Goal: Task Accomplishment & Management: Use online tool/utility

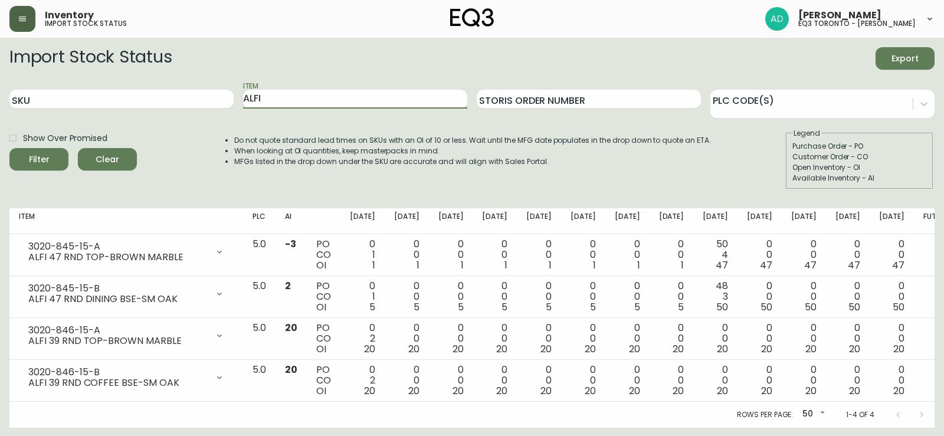
click at [20, 18] on icon "button" at bounding box center [22, 18] width 9 height 9
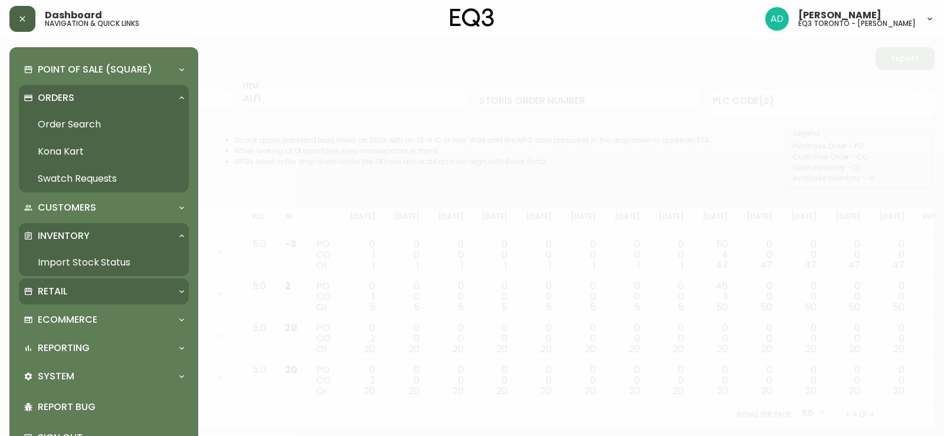
click at [74, 295] on div "Retail" at bounding box center [98, 291] width 149 height 13
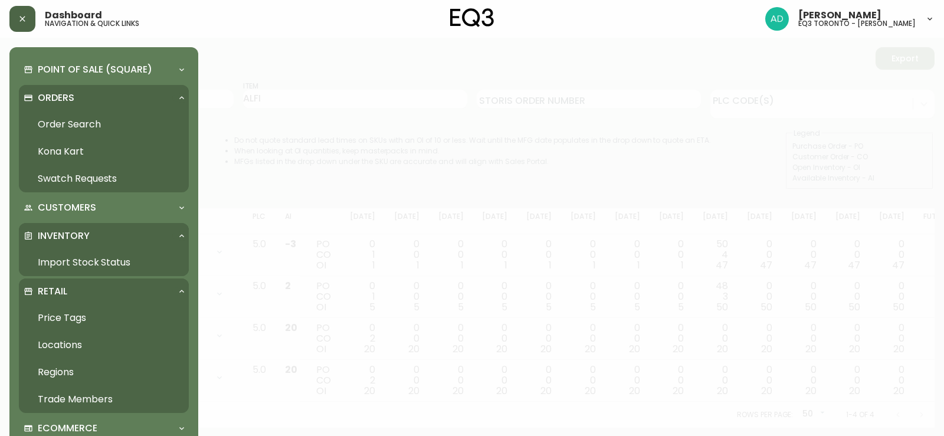
click at [76, 322] on link "Price Tags" at bounding box center [104, 318] width 170 height 27
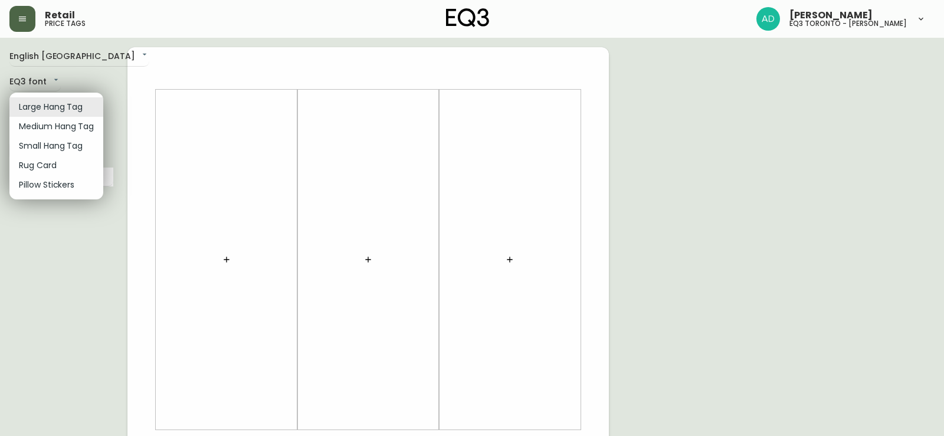
click at [62, 108] on body "Retail price tags [PERSON_NAME] eq3 [GEOGRAPHIC_DATA] - [PERSON_NAME] English […" at bounding box center [472, 420] width 944 height 840
click at [60, 145] on li "Small Hang Tag" at bounding box center [56, 145] width 94 height 19
type input "small"
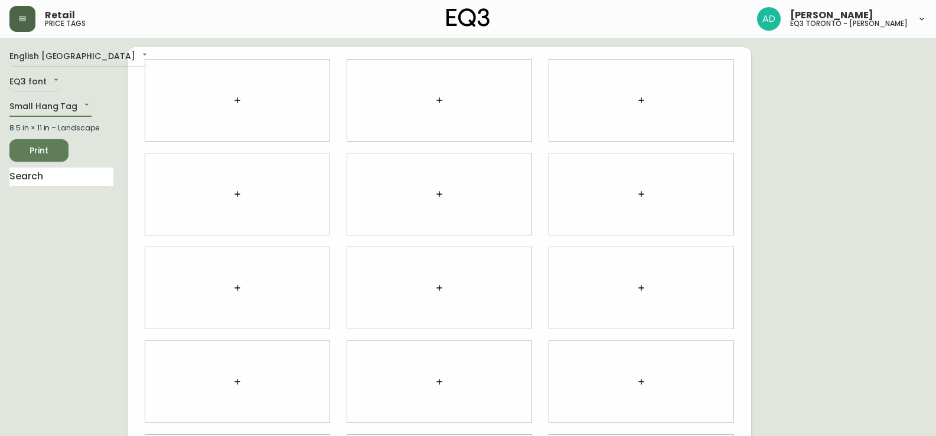
click at [238, 102] on icon "button" at bounding box center [237, 100] width 9 height 9
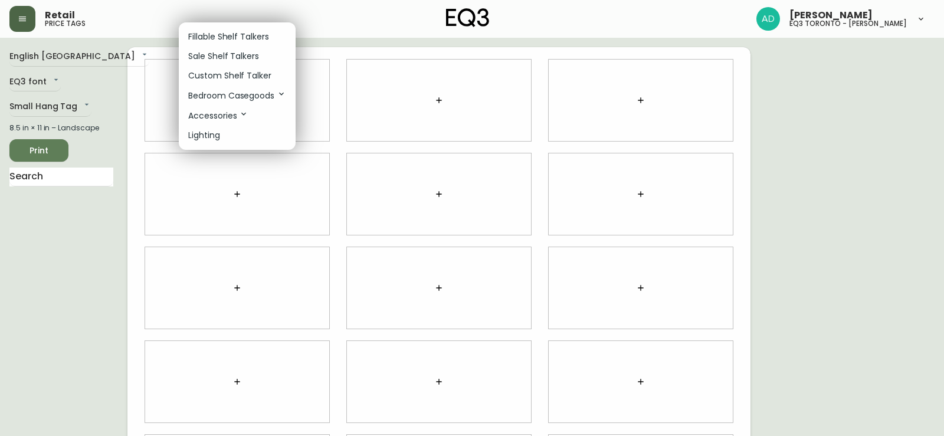
click at [234, 38] on p "Fillable Shelf Talkers" at bounding box center [228, 37] width 81 height 12
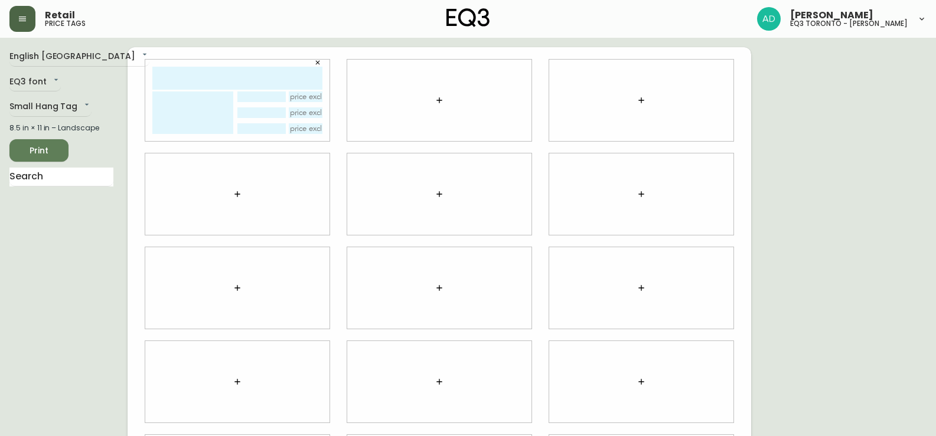
click at [215, 81] on input "text" at bounding box center [237, 78] width 170 height 23
type input "[PERSON_NAME]"
drag, startPoint x: 316, startPoint y: 77, endPoint x: 148, endPoint y: 70, distance: 168.4
click at [146, 70] on div "[PERSON_NAME]" at bounding box center [237, 100] width 184 height 81
click at [437, 101] on icon "button" at bounding box center [438, 100] width 9 height 9
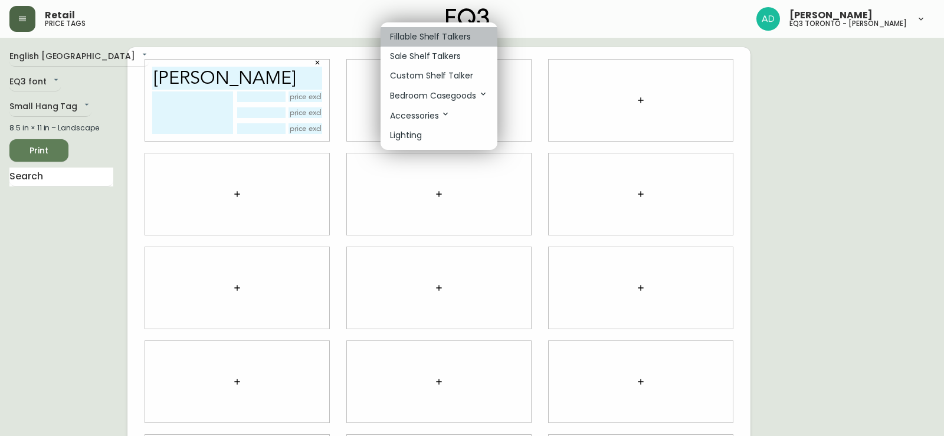
click at [418, 30] on li "Fillable Shelf Talkers" at bounding box center [439, 36] width 117 height 19
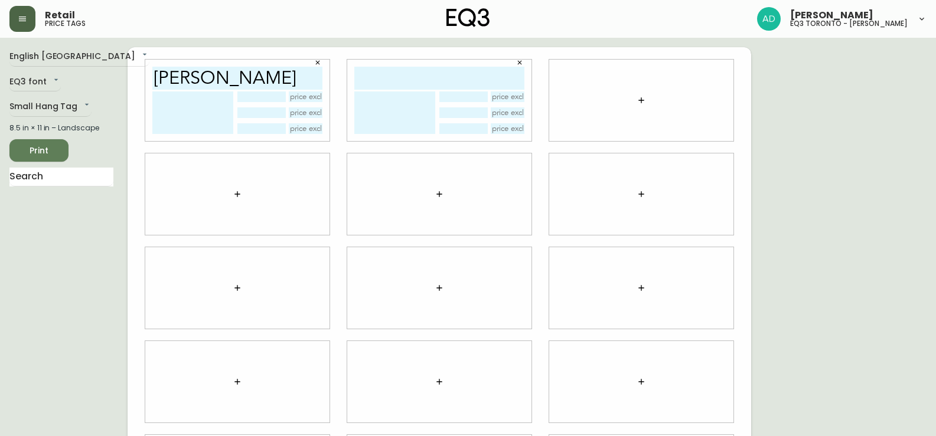
click at [403, 67] on input "text" at bounding box center [439, 78] width 170 height 23
paste input "[PERSON_NAME]"
type input "[PERSON_NAME]"
click at [642, 102] on icon "button" at bounding box center [640, 100] width 9 height 9
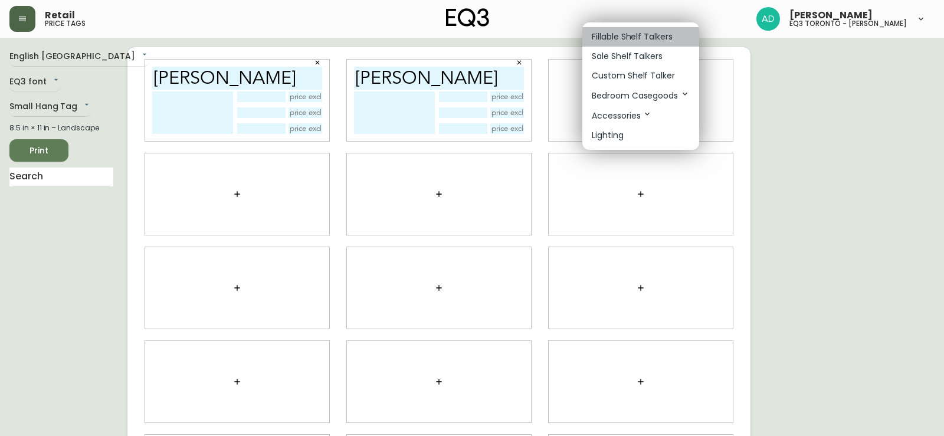
click at [614, 35] on p "Fillable Shelf Talkers" at bounding box center [632, 37] width 81 height 12
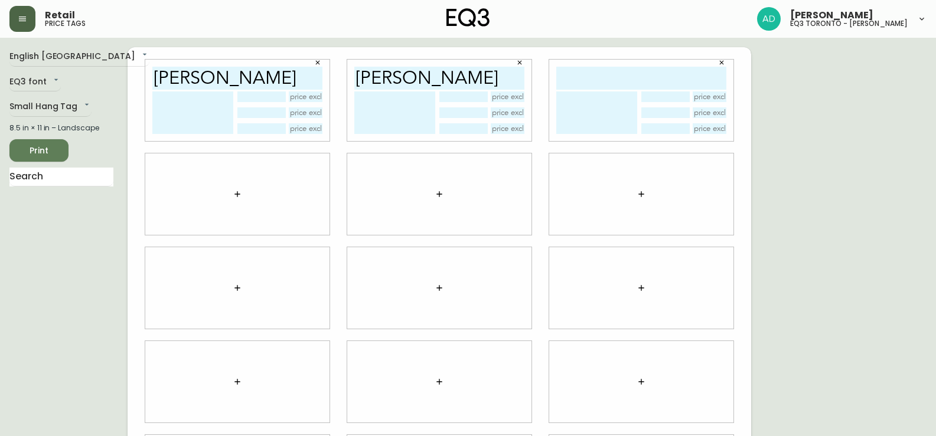
click at [594, 84] on input "text" at bounding box center [641, 78] width 170 height 23
paste input "[PERSON_NAME]"
type input "[PERSON_NAME]"
click at [237, 195] on icon "button" at bounding box center [236, 193] width 5 height 5
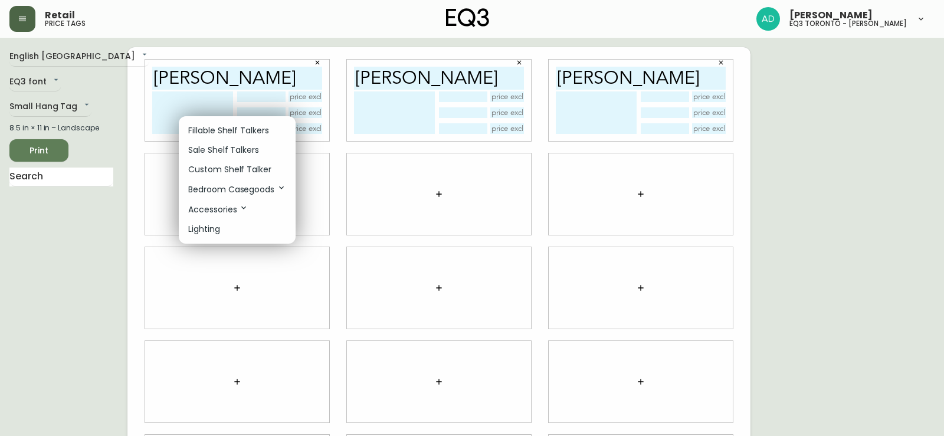
click at [233, 128] on p "Fillable Shelf Talkers" at bounding box center [228, 131] width 81 height 12
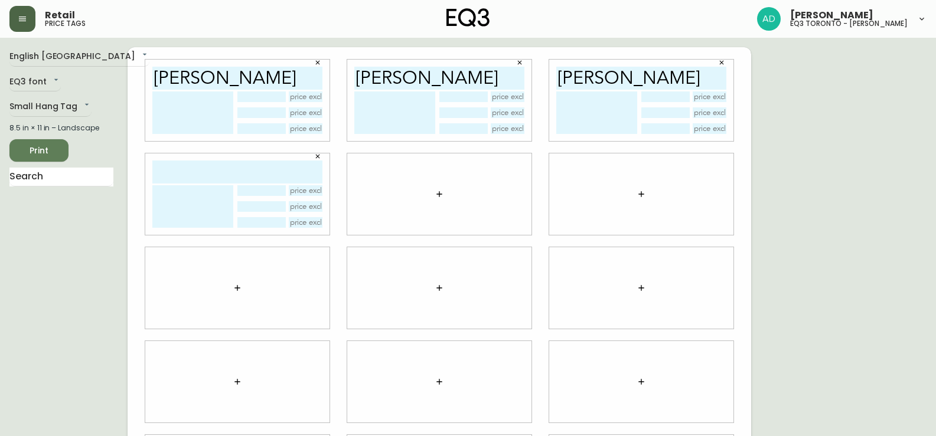
click at [208, 165] on input "text" at bounding box center [237, 172] width 170 height 23
paste input "[PERSON_NAME]"
type input "[PERSON_NAME]"
click at [443, 193] on icon "button" at bounding box center [438, 193] width 9 height 9
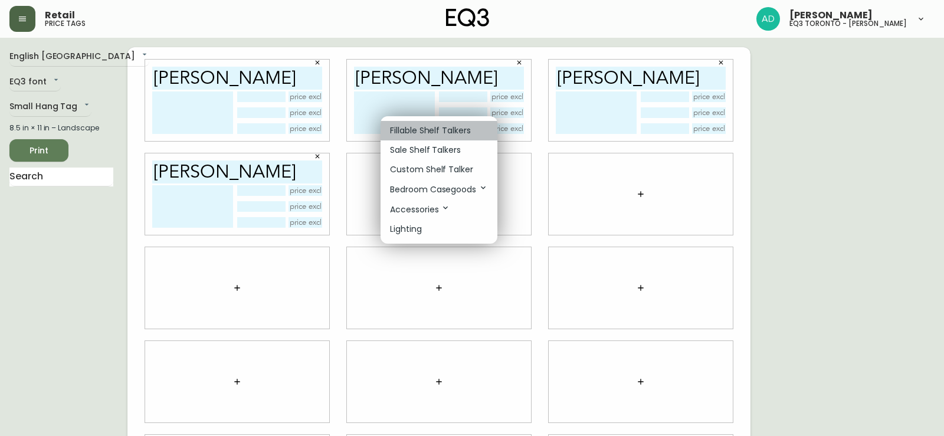
click at [440, 134] on p "Fillable Shelf Talkers" at bounding box center [430, 131] width 81 height 12
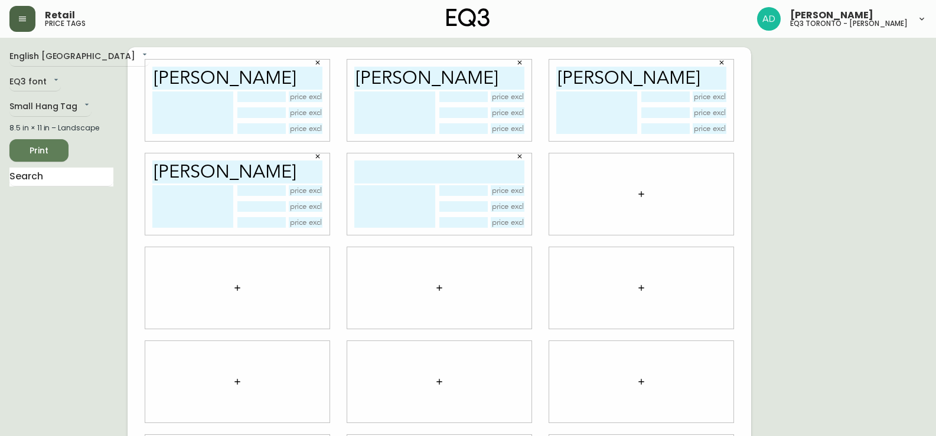
drag, startPoint x: 426, startPoint y: 151, endPoint x: 407, endPoint y: 168, distance: 25.9
click at [407, 168] on input "text" at bounding box center [439, 172] width 170 height 23
paste input "[PERSON_NAME]"
type input "[PERSON_NAME]"
click at [639, 189] on icon "button" at bounding box center [640, 193] width 9 height 9
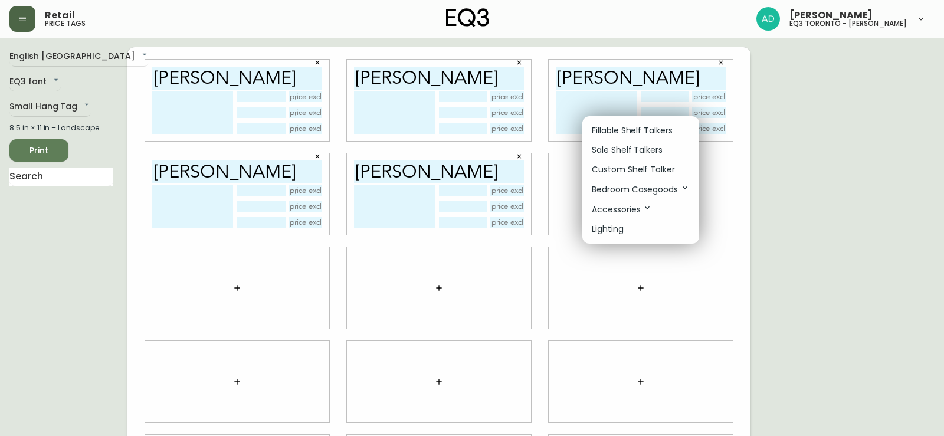
click at [617, 133] on p "Fillable Shelf Talkers" at bounding box center [632, 131] width 81 height 12
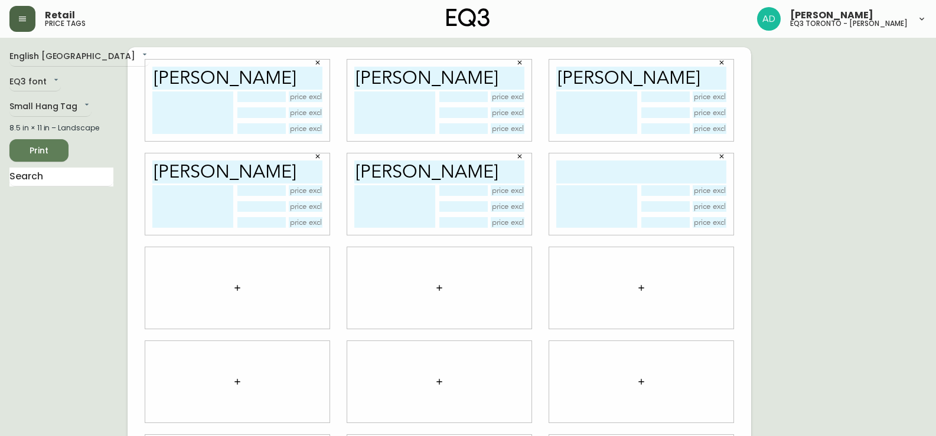
click at [612, 167] on input "text" at bounding box center [641, 172] width 170 height 23
paste input "[PERSON_NAME]"
type input "[PERSON_NAME]"
click at [235, 289] on icon "button" at bounding box center [237, 287] width 9 height 9
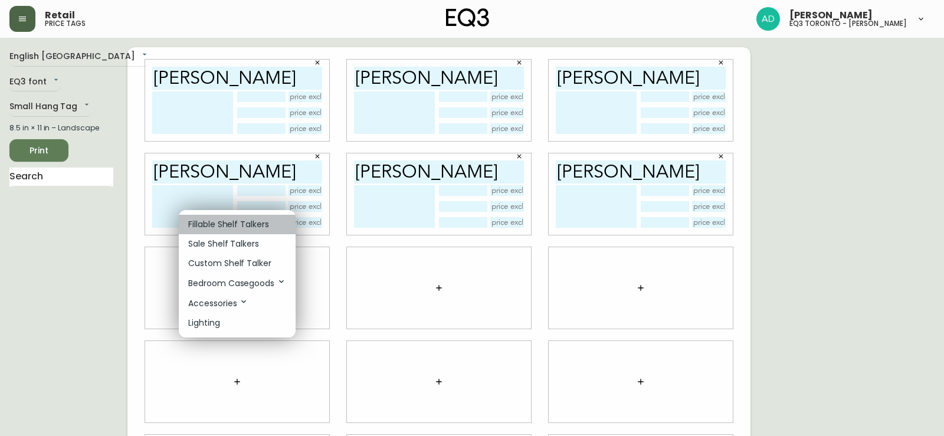
click at [220, 227] on p "Fillable Shelf Talkers" at bounding box center [228, 224] width 81 height 12
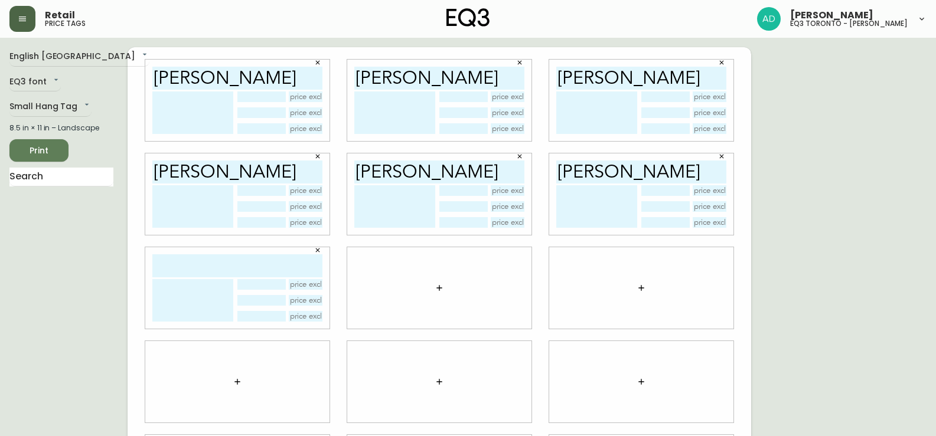
click at [211, 268] on input "text" at bounding box center [237, 265] width 170 height 23
paste input "[PERSON_NAME]"
type input "[PERSON_NAME]"
click at [438, 288] on icon "button" at bounding box center [438, 287] width 5 height 5
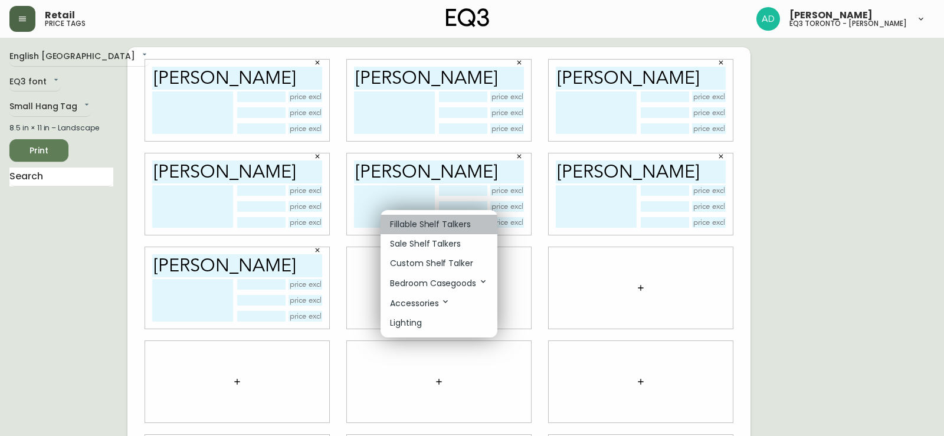
click at [437, 224] on p "Fillable Shelf Talkers" at bounding box center [430, 224] width 81 height 12
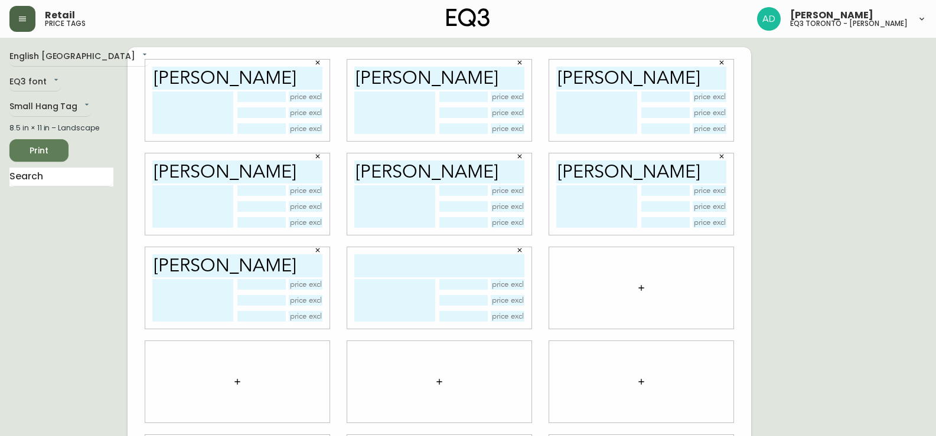
click at [418, 267] on input "text" at bounding box center [439, 265] width 170 height 23
paste input "[PERSON_NAME]"
type input "[PERSON_NAME]"
click at [643, 287] on icon "button" at bounding box center [640, 287] width 9 height 9
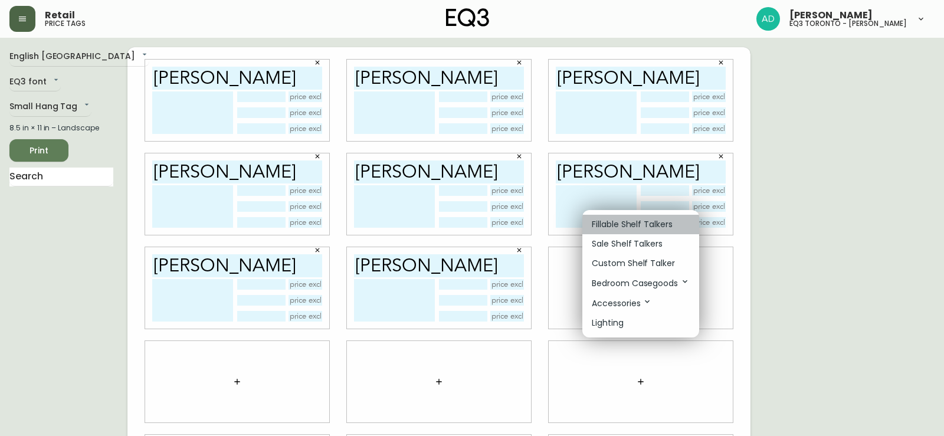
click at [630, 218] on p "Fillable Shelf Talkers" at bounding box center [632, 224] width 81 height 12
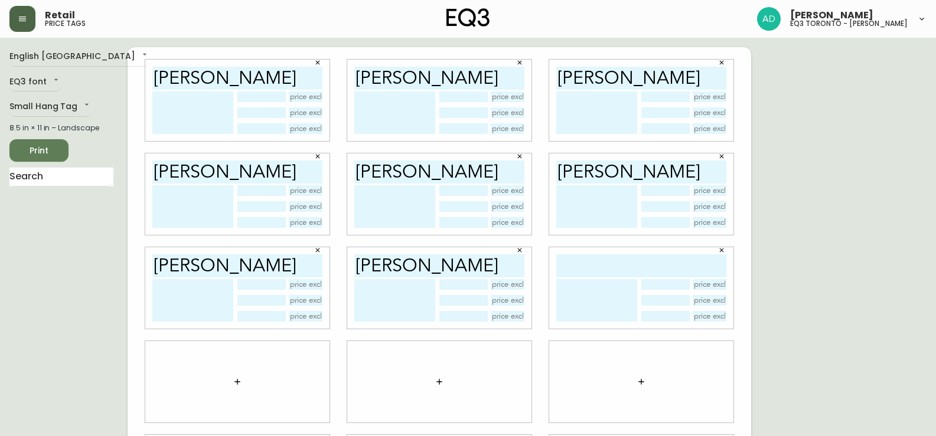
click at [609, 276] on input "text" at bounding box center [641, 265] width 170 height 23
paste input "[PERSON_NAME]"
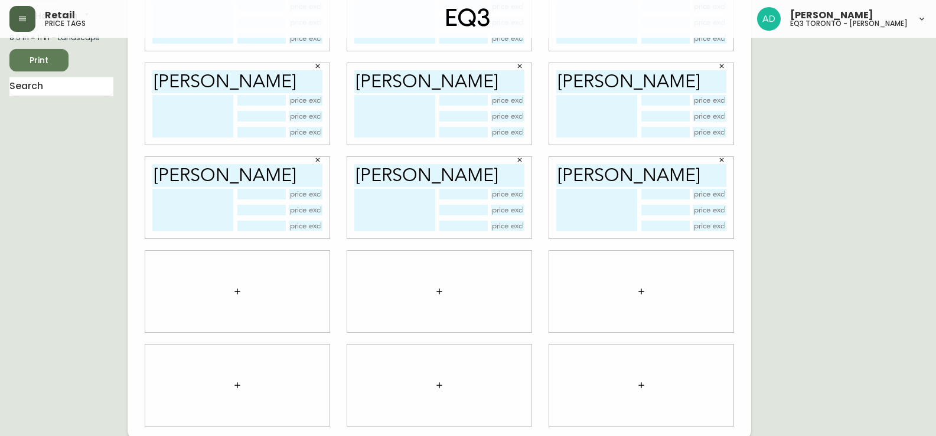
scroll to position [93, 0]
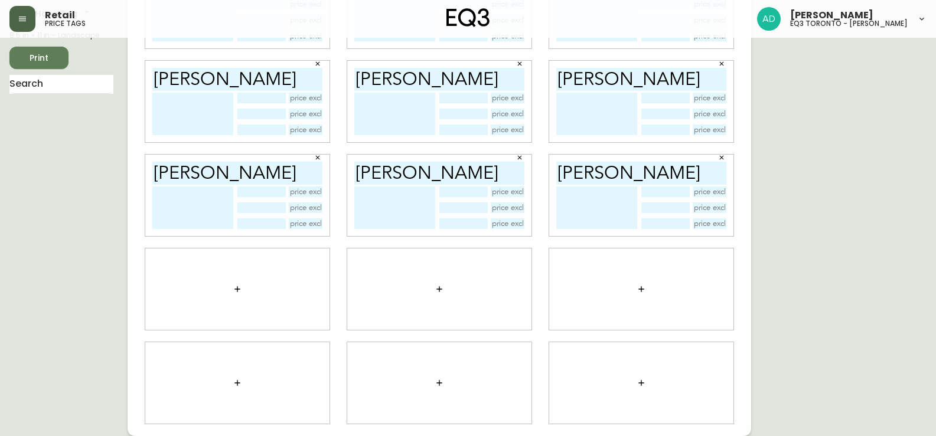
type input "[PERSON_NAME]"
click at [234, 292] on icon "button" at bounding box center [237, 288] width 9 height 9
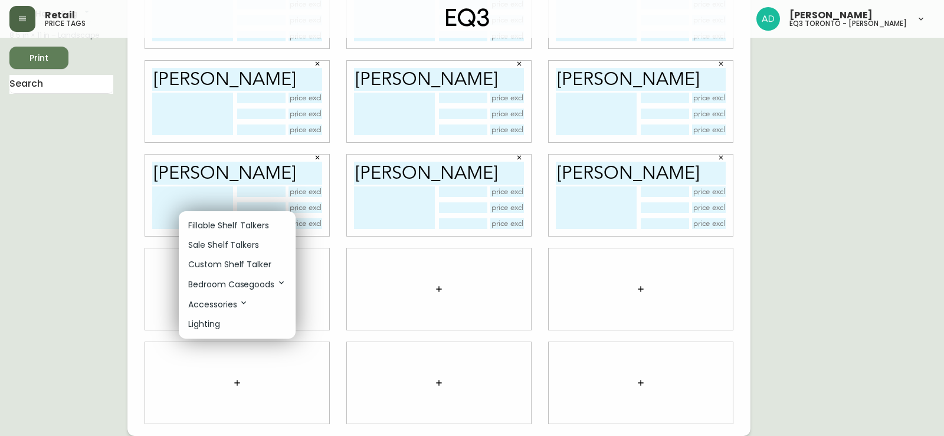
click at [229, 226] on p "Fillable Shelf Talkers" at bounding box center [228, 226] width 81 height 12
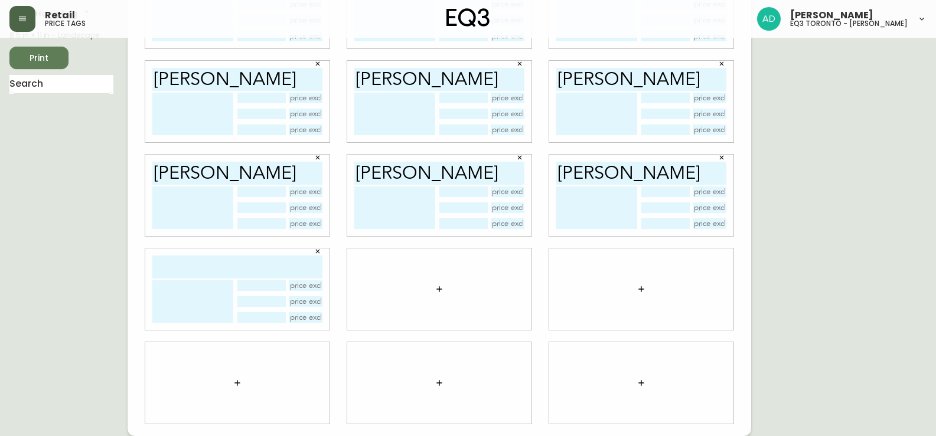
click at [212, 261] on input "text" at bounding box center [237, 267] width 170 height 23
paste input "[PERSON_NAME]"
type input "[PERSON_NAME]"
click at [439, 284] on icon "button" at bounding box center [438, 288] width 9 height 9
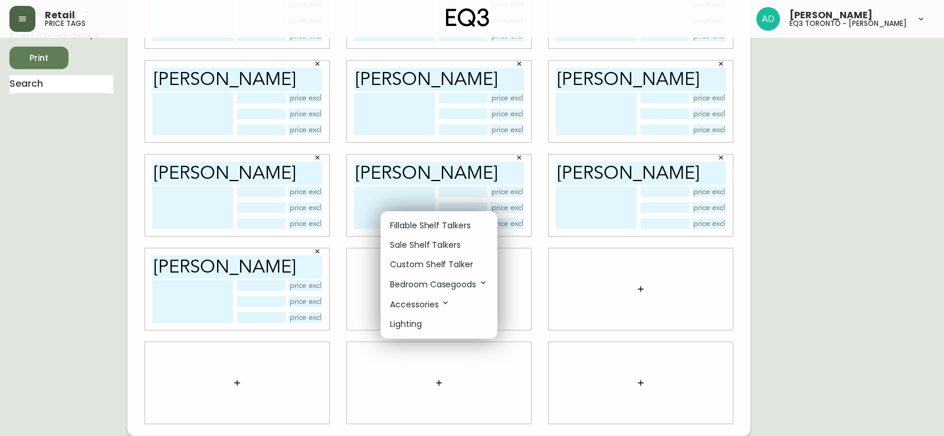
click at [421, 225] on p "Fillable Shelf Talkers" at bounding box center [430, 226] width 81 height 12
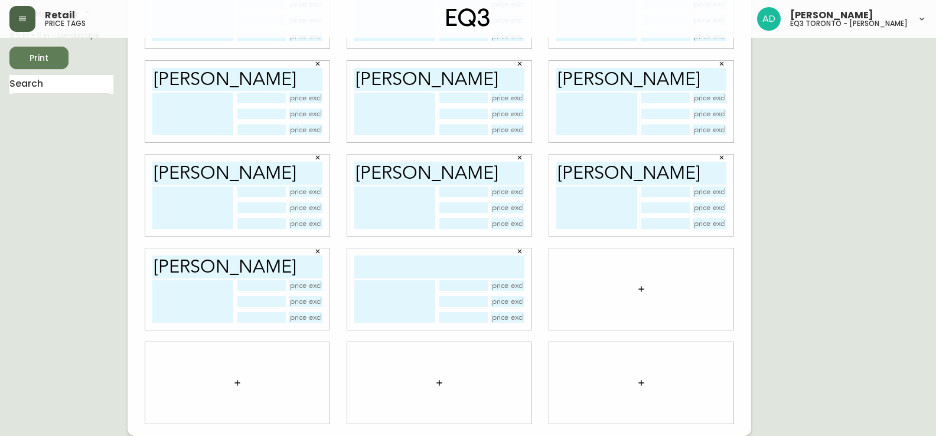
click at [405, 267] on input "text" at bounding box center [439, 267] width 170 height 23
paste input "[PERSON_NAME]"
type input "[PERSON_NAME]"
click at [637, 285] on icon "button" at bounding box center [640, 288] width 9 height 9
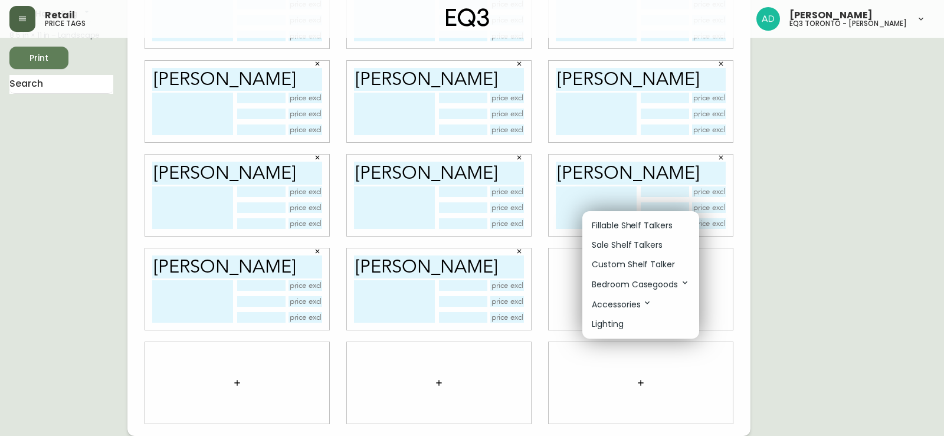
click at [621, 224] on p "Fillable Shelf Talkers" at bounding box center [632, 226] width 81 height 12
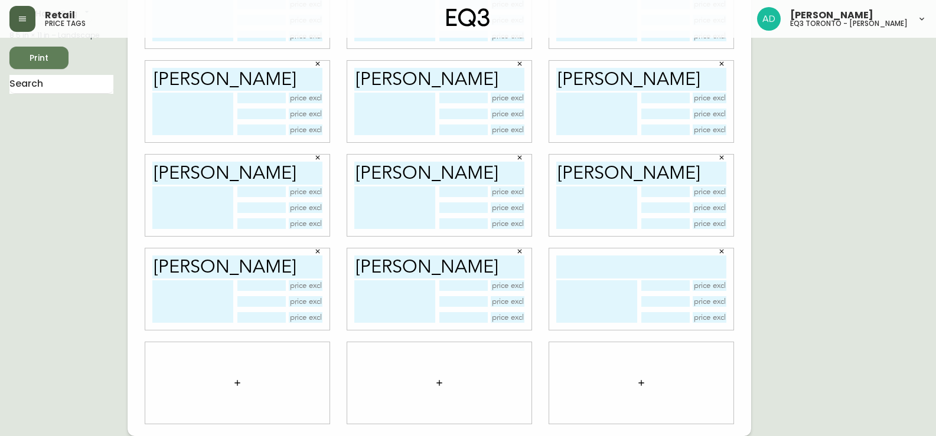
click at [600, 260] on input "text" at bounding box center [641, 267] width 170 height 23
paste input "[PERSON_NAME]"
type input "[PERSON_NAME]"
click at [240, 382] on icon "button" at bounding box center [237, 382] width 9 height 9
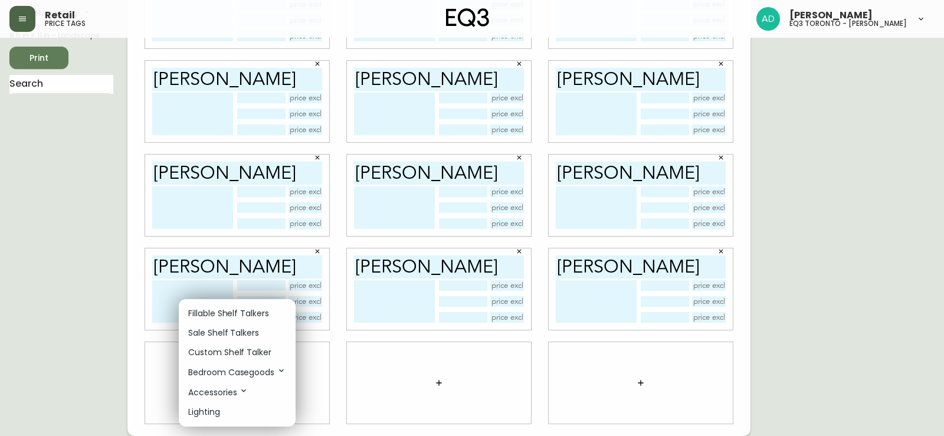
click at [233, 302] on ul "Fillable Shelf Talkers Sale Shelf Talkers Custom Shelf Talker Bedroom Casegoods…" at bounding box center [237, 362] width 117 height 127
click at [233, 310] on p "Fillable Shelf Talkers" at bounding box center [228, 314] width 81 height 12
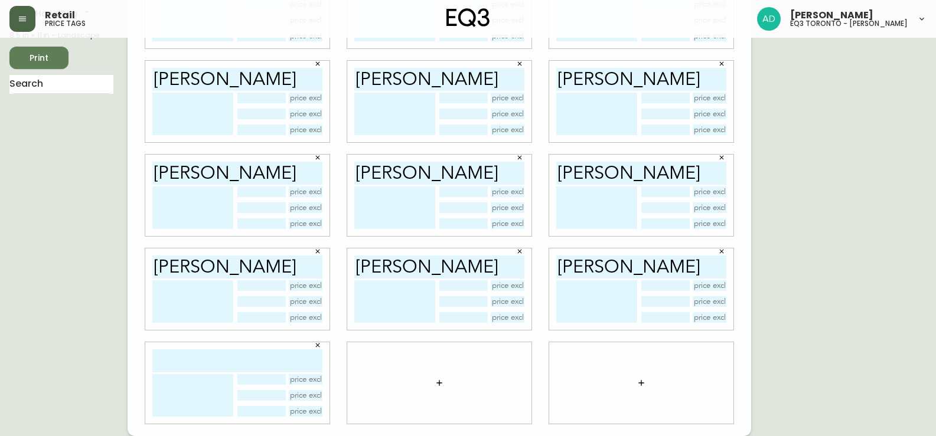
click at [226, 346] on div at bounding box center [237, 382] width 184 height 81
click at [227, 355] on input "text" at bounding box center [237, 360] width 170 height 23
paste input "[PERSON_NAME]"
type input "[PERSON_NAME]"
click at [442, 380] on icon "button" at bounding box center [438, 382] width 9 height 9
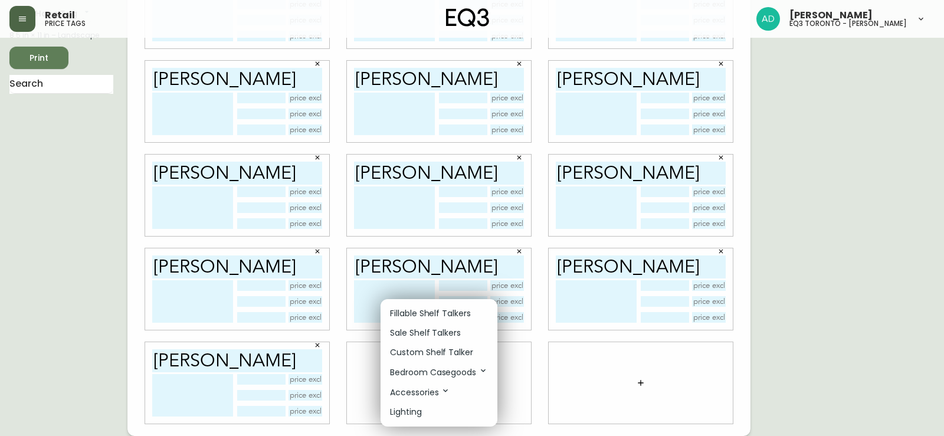
click at [427, 305] on li "Fillable Shelf Talkers" at bounding box center [439, 313] width 117 height 19
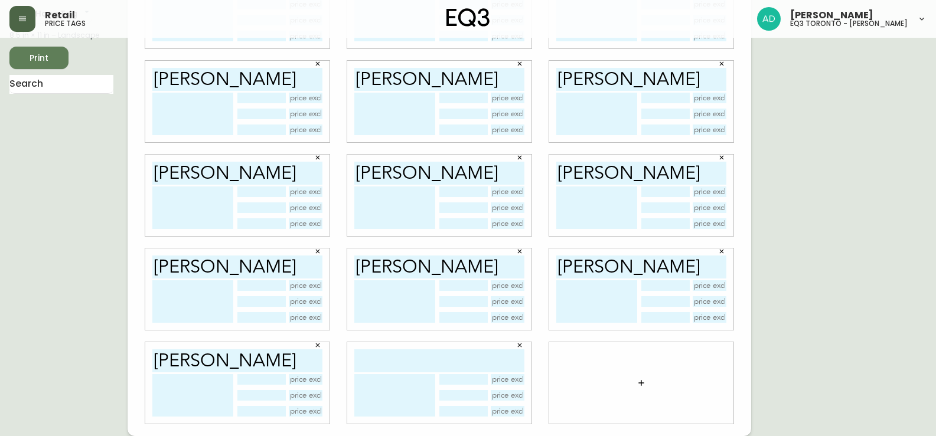
click at [385, 356] on input "text" at bounding box center [439, 360] width 170 height 23
paste input "[PERSON_NAME]"
type input "[PERSON_NAME]"
click at [642, 383] on icon "button" at bounding box center [640, 382] width 5 height 5
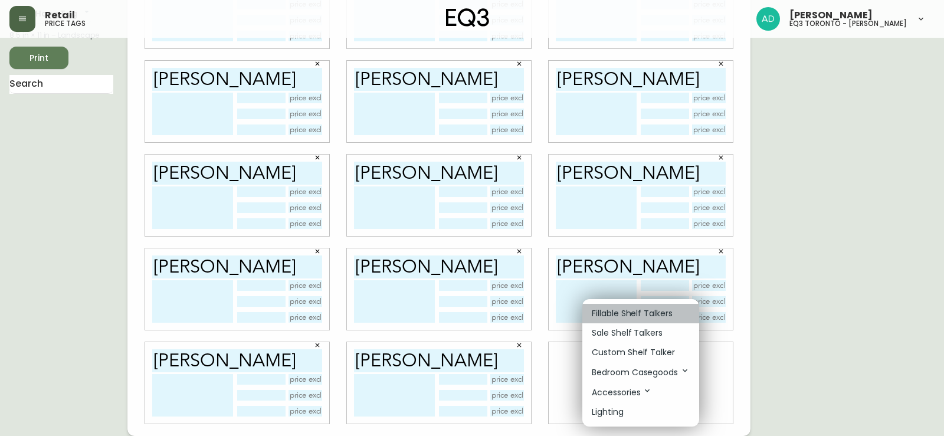
click at [592, 312] on p "Fillable Shelf Talkers" at bounding box center [632, 314] width 81 height 12
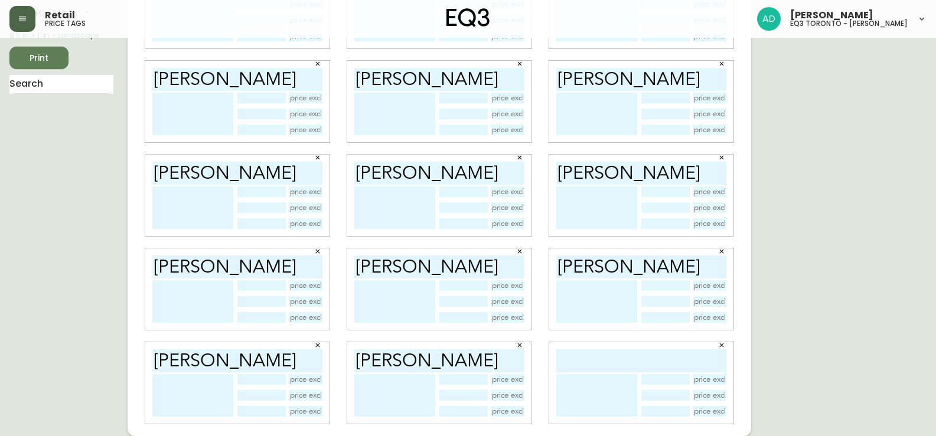
click at [600, 361] on input "text" at bounding box center [641, 360] width 170 height 23
paste input "[PERSON_NAME]"
type input "[PERSON_NAME]"
click at [45, 54] on span "Print" at bounding box center [39, 58] width 40 height 15
